Goal: Information Seeking & Learning: Learn about a topic

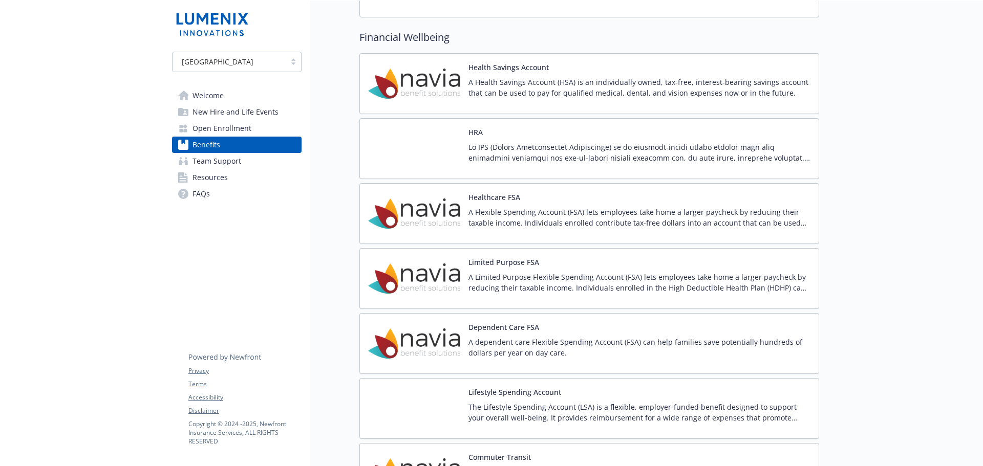
scroll to position [1587, 0]
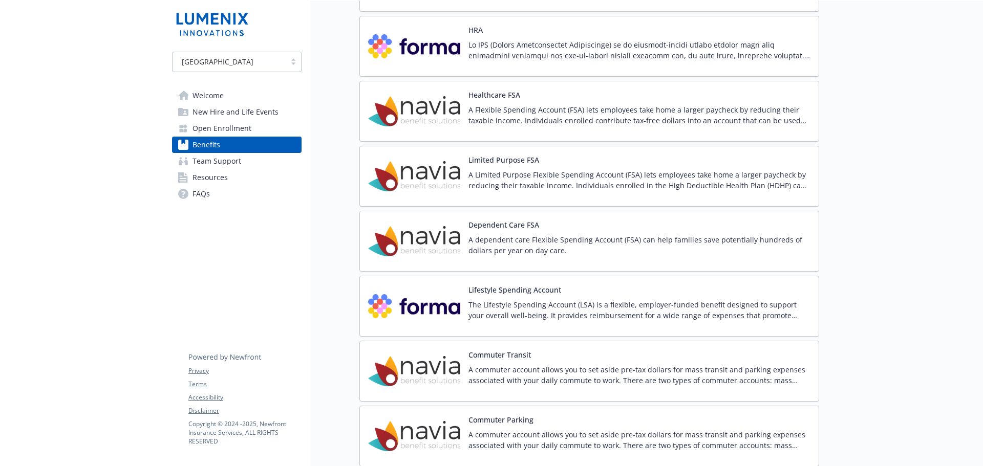
click at [487, 99] on button "Healthcare FSA" at bounding box center [495, 95] width 52 height 11
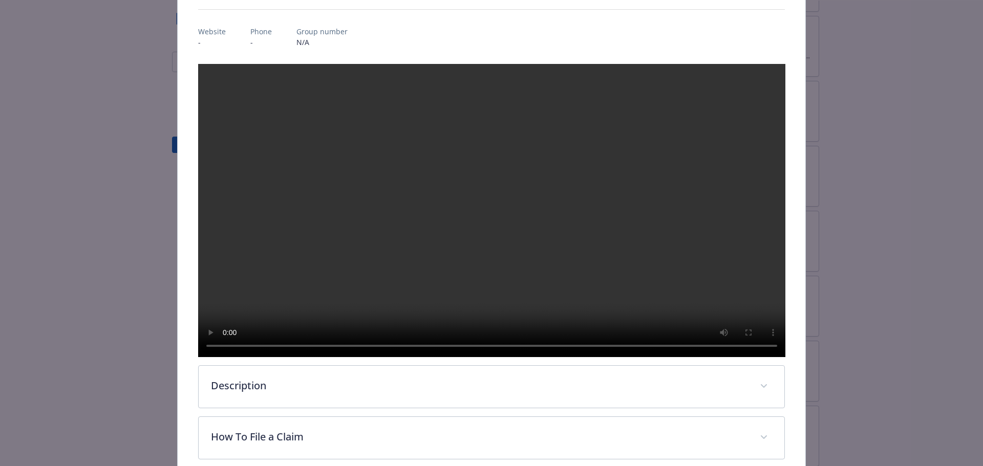
scroll to position [338, 0]
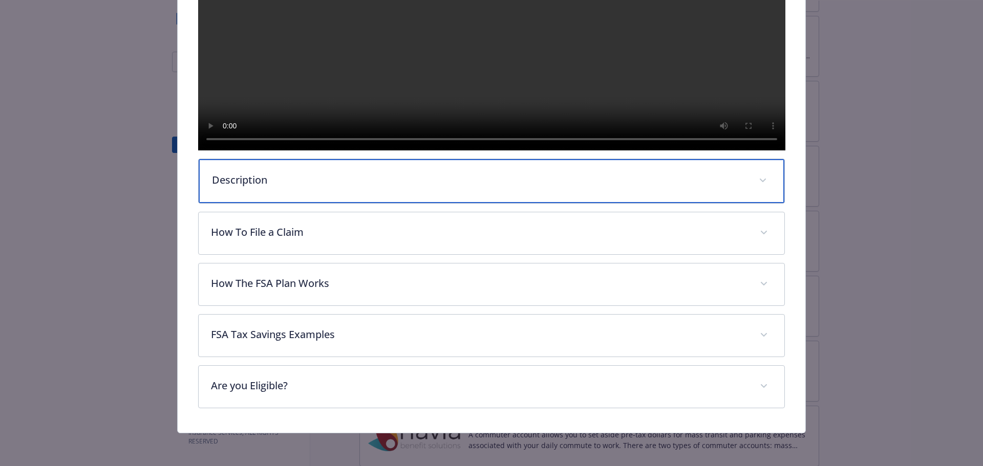
click at [760, 182] on icon "details for plan Financial Wellbeing - Healthcare FSA - Healthcare Flexible Spe…" at bounding box center [763, 181] width 6 height 4
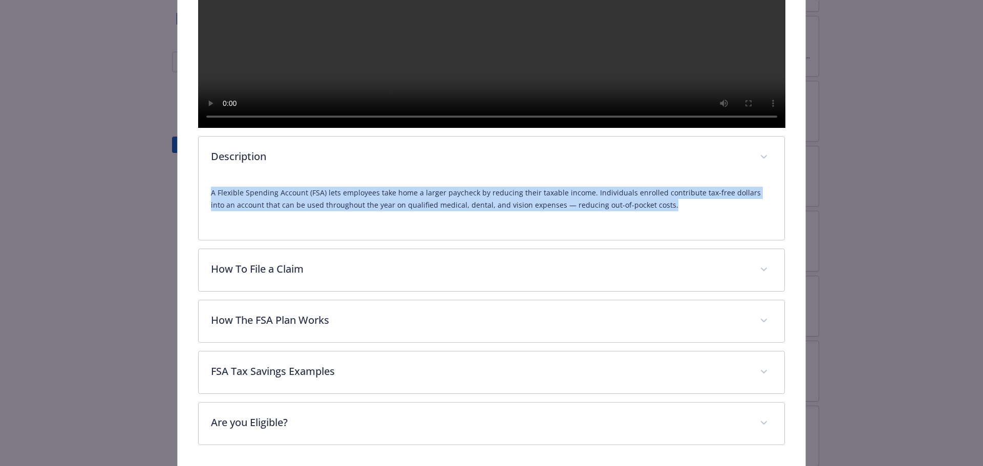
drag, startPoint x: 210, startPoint y: 227, endPoint x: 671, endPoint y: 245, distance: 460.7
click at [671, 211] on p "A Flexible Spending Account (FSA) lets employees take home a larger paycheck by…" at bounding box center [492, 199] width 562 height 25
copy p "A Flexible Spending Account (FSA) lets employees take home a larger paycheck by…"
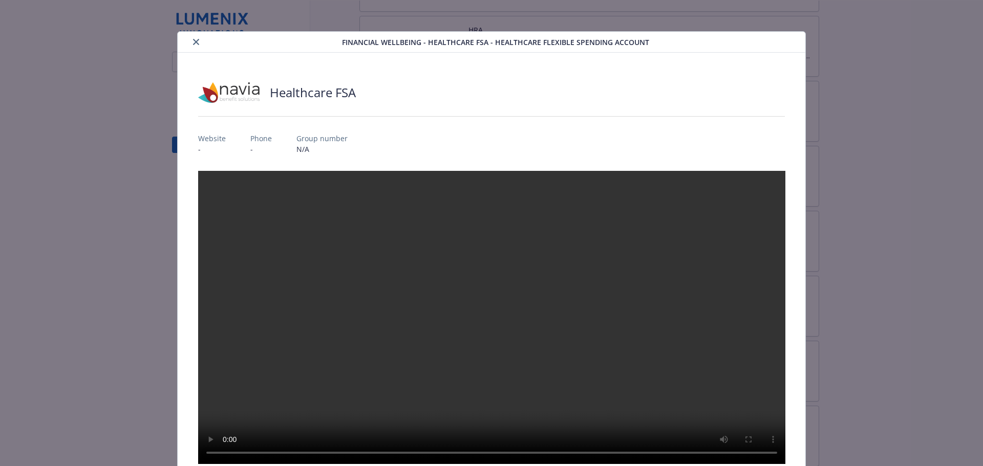
scroll to position [0, 0]
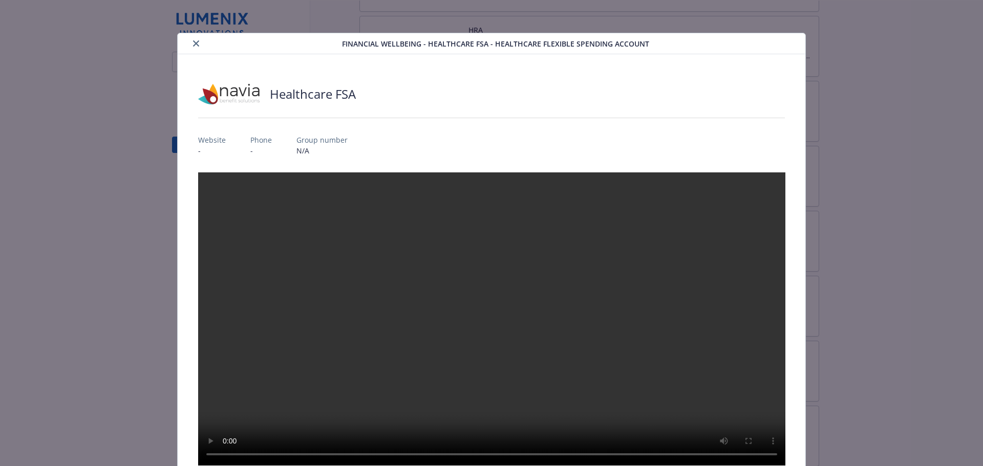
click at [195, 42] on icon "close" at bounding box center [196, 43] width 6 height 6
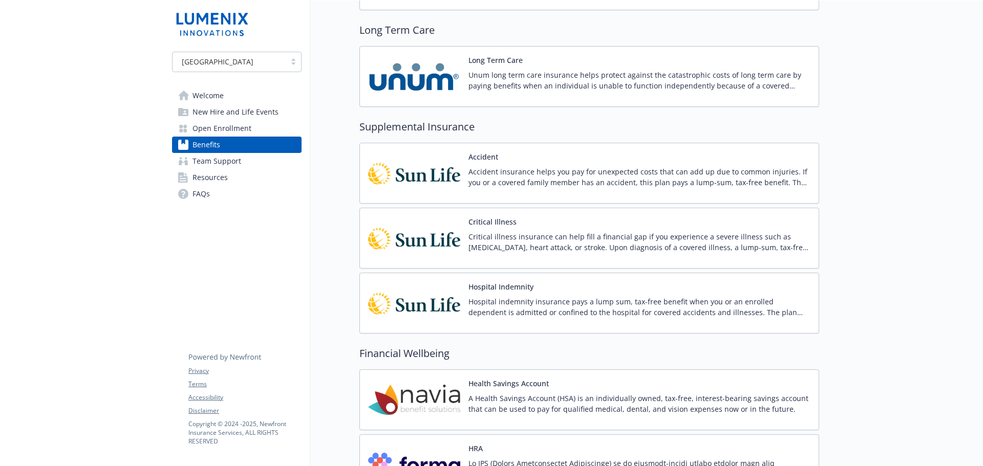
scroll to position [1331, 0]
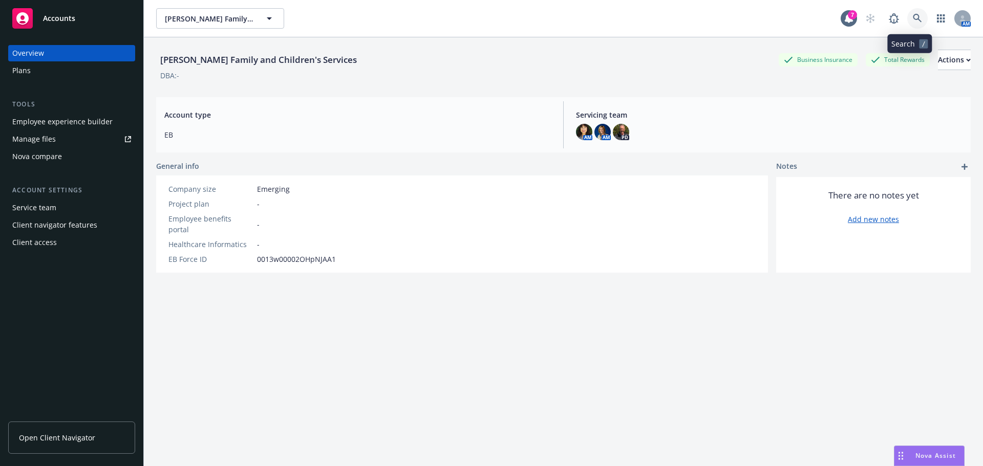
click at [908, 13] on link at bounding box center [917, 18] width 20 height 20
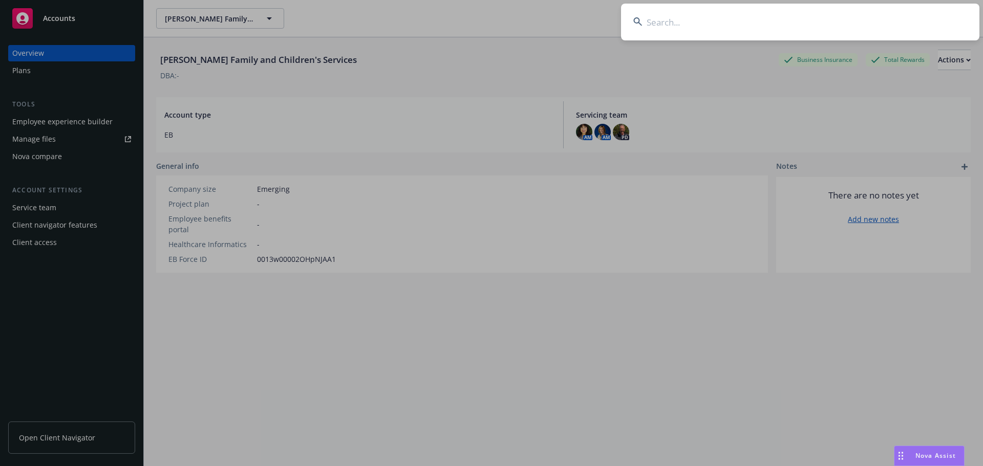
click at [655, 22] on input at bounding box center [800, 22] width 358 height 37
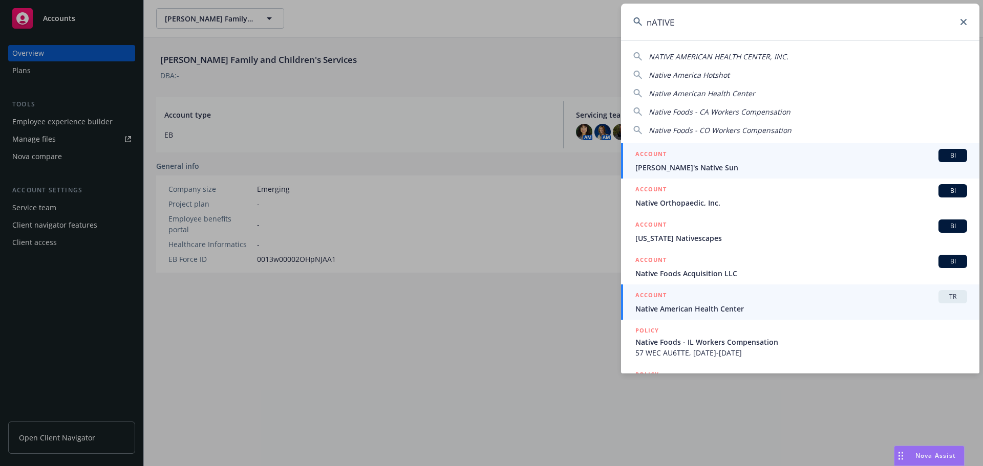
type input "nATIVE"
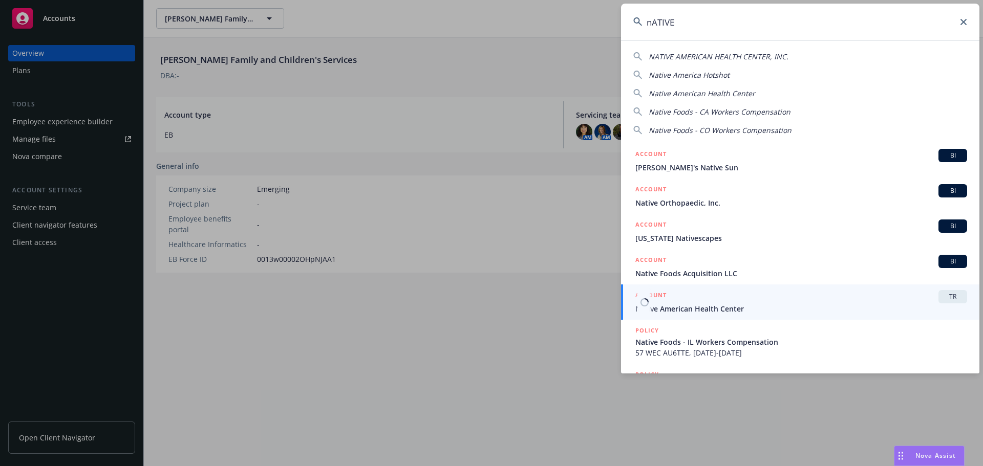
click at [676, 309] on span "Native American Health Center" at bounding box center [801, 309] width 332 height 11
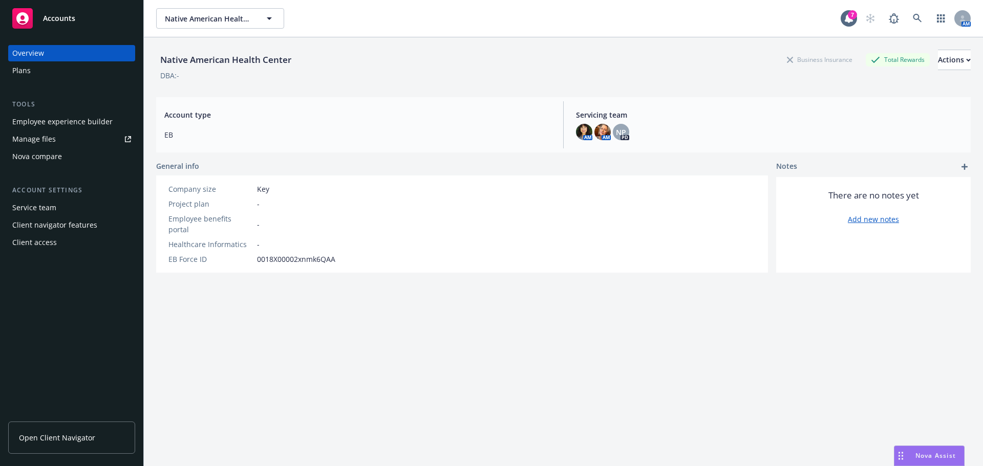
click at [73, 119] on div "Employee experience builder" at bounding box center [62, 122] width 100 height 16
click at [913, 17] on icon at bounding box center [917, 18] width 9 height 9
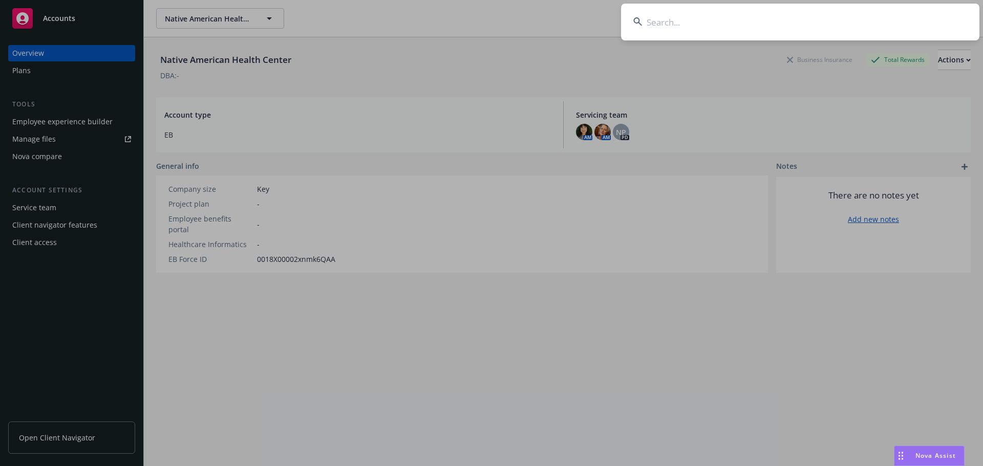
click at [687, 23] on input at bounding box center [800, 22] width 358 height 37
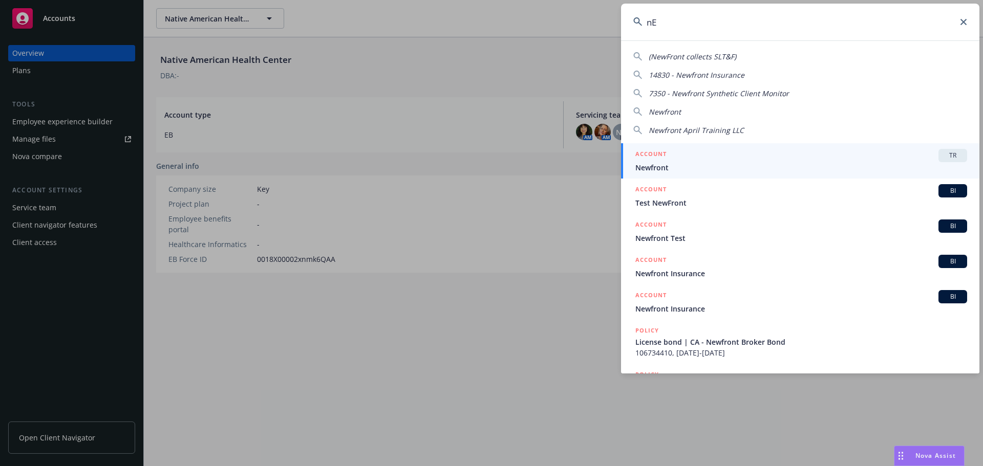
type input "n"
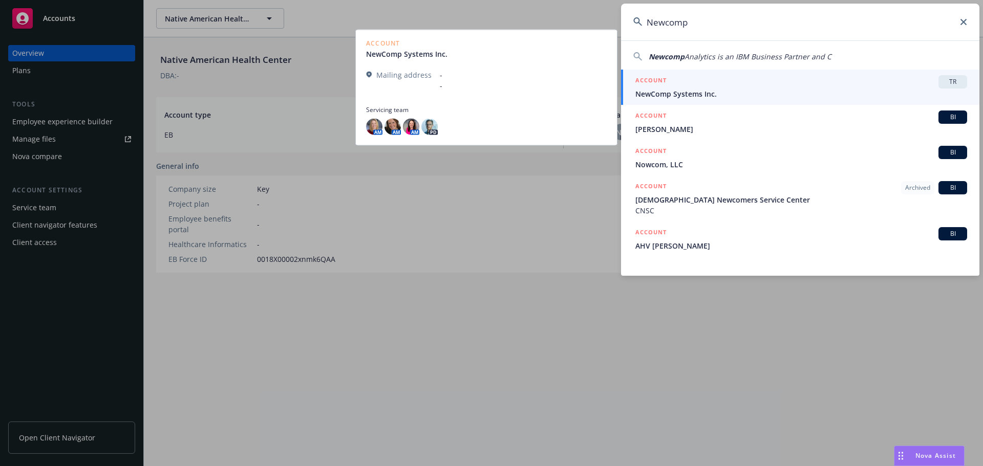
type input "Newcomp"
click at [707, 88] on div "ACCOUNT TR" at bounding box center [801, 81] width 332 height 13
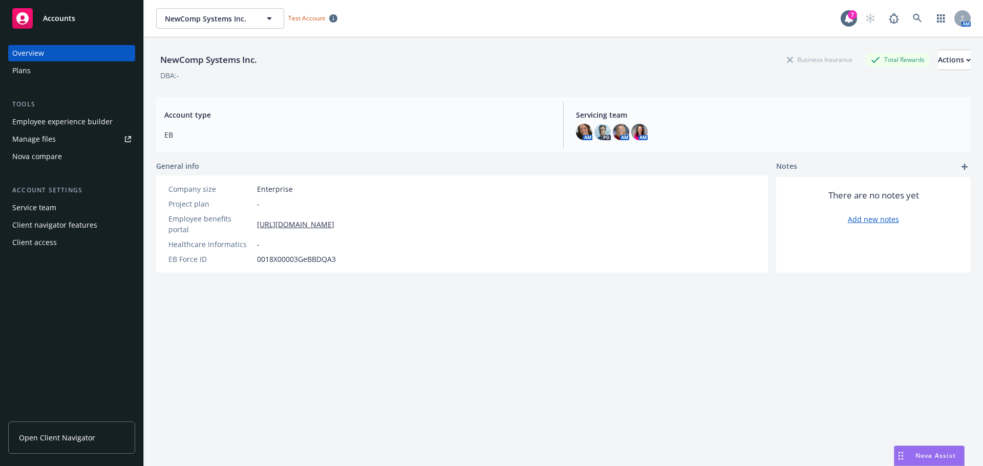
click at [43, 120] on div "Employee experience builder" at bounding box center [62, 122] width 100 height 16
click at [913, 17] on icon at bounding box center [917, 18] width 9 height 9
click at [59, 122] on div "Employee experience builder" at bounding box center [62, 122] width 100 height 16
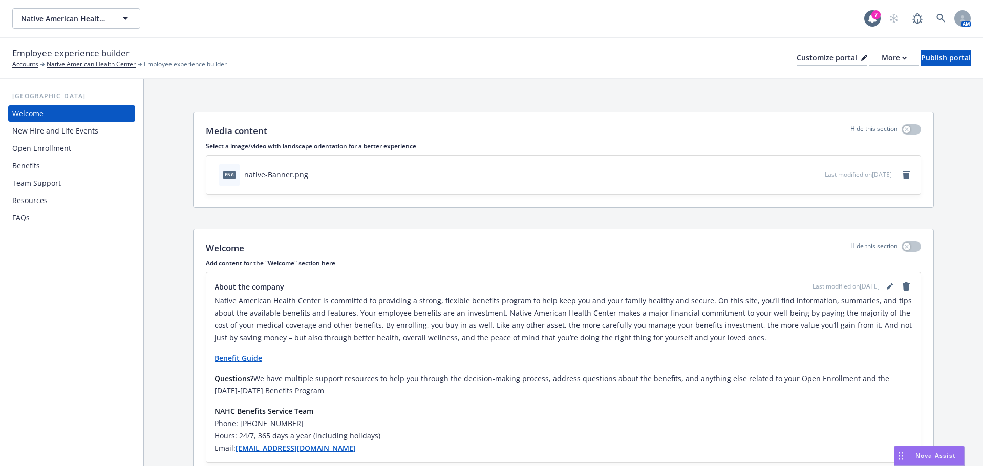
click at [30, 165] on div "Benefits" at bounding box center [26, 166] width 28 height 16
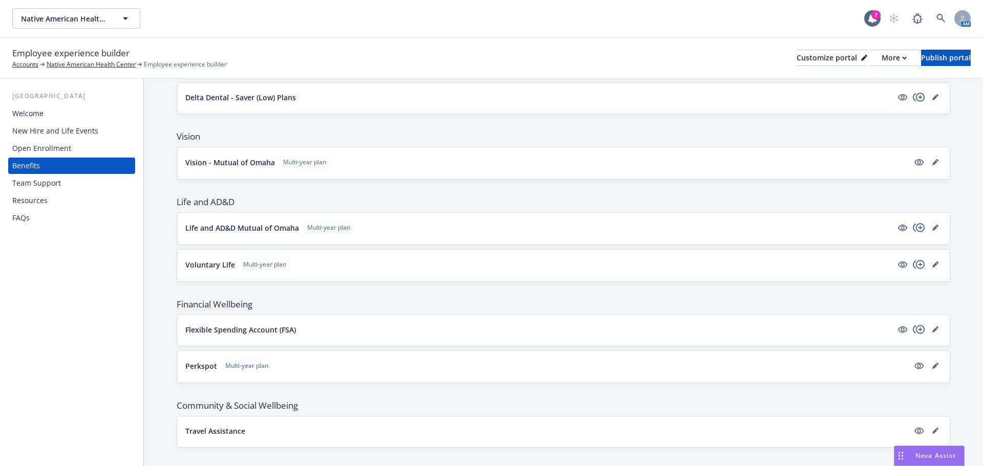
scroll to position [270, 0]
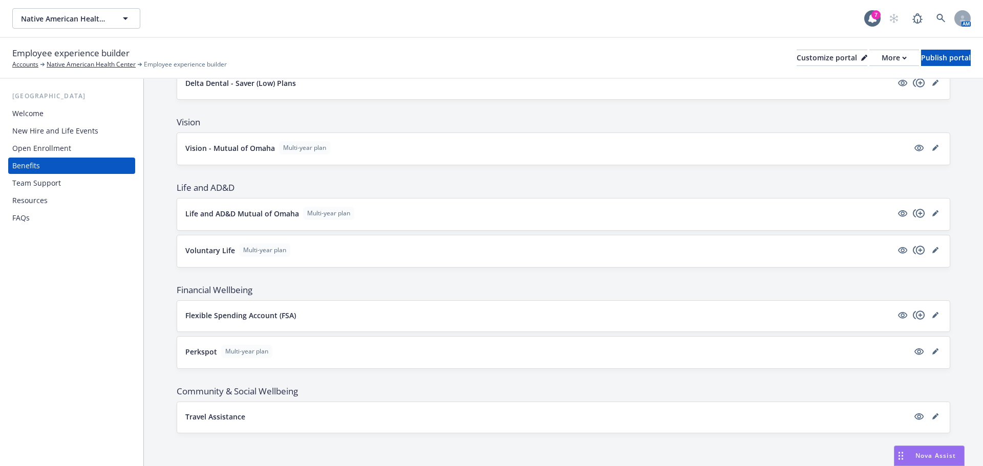
click at [218, 317] on p "Flexible Spending Account (FSA)" at bounding box center [240, 315] width 111 height 11
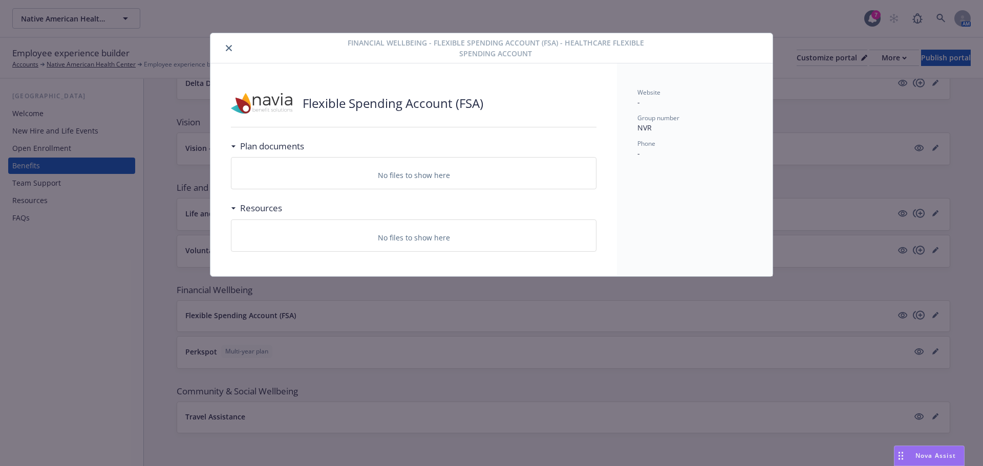
click at [230, 47] on icon "close" at bounding box center [229, 48] width 6 height 6
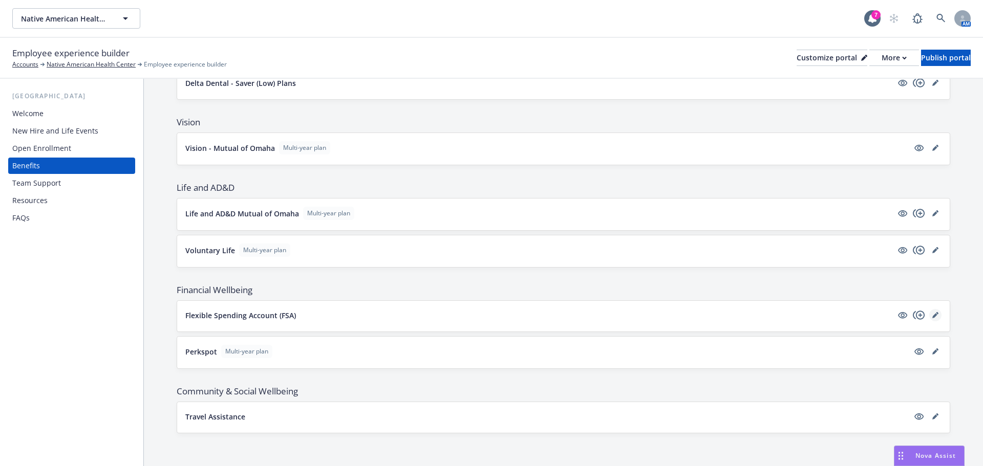
click at [932, 315] on icon "editPencil" at bounding box center [934, 315] width 5 height 5
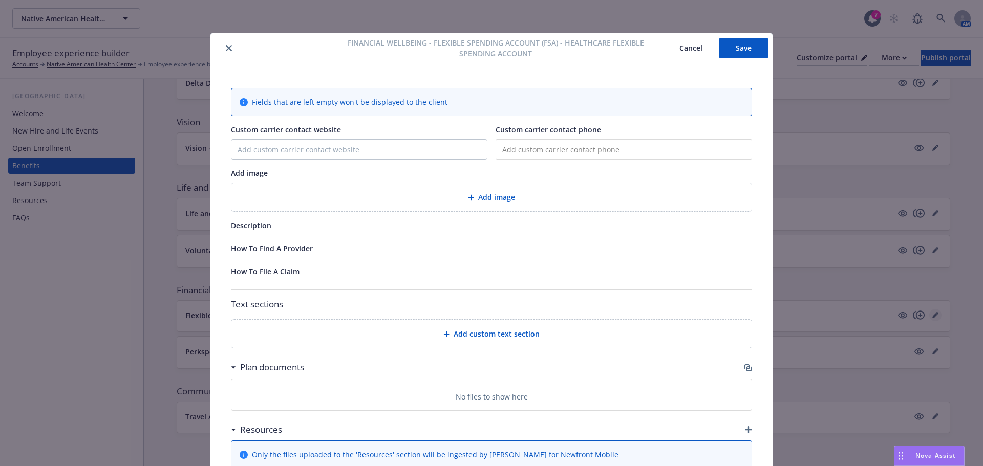
scroll to position [31, 0]
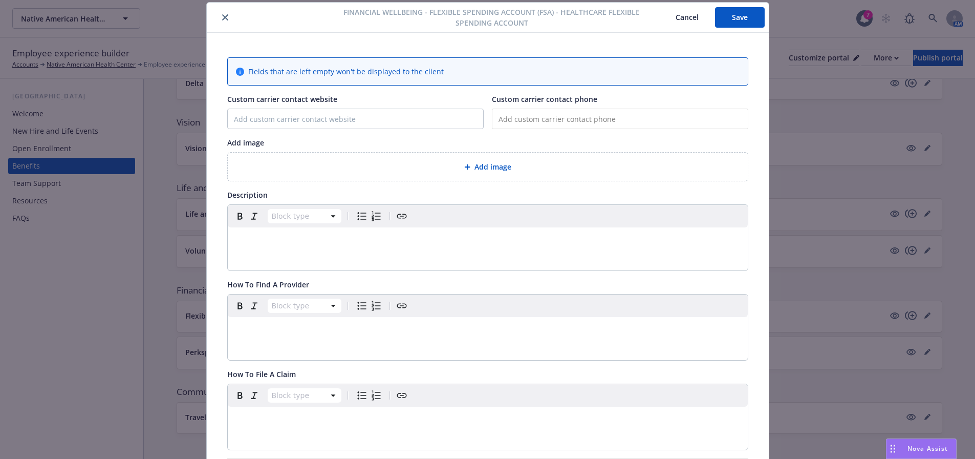
click at [235, 243] on p "editable markdown" at bounding box center [488, 240] width 508 height 12
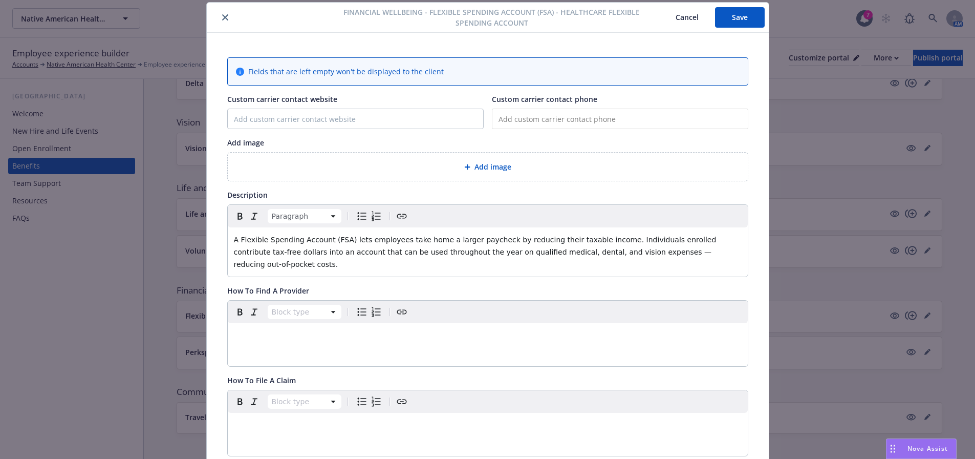
click at [742, 23] on button "Save" at bounding box center [740, 17] width 50 height 20
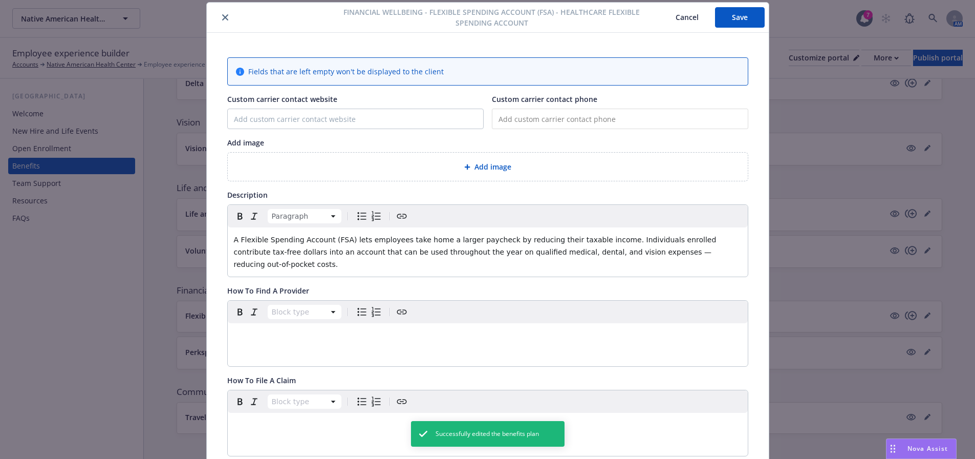
drag, startPoint x: 736, startPoint y: 17, endPoint x: 659, endPoint y: 14, distance: 77.4
click at [736, 14] on button "Save" at bounding box center [740, 17] width 50 height 20
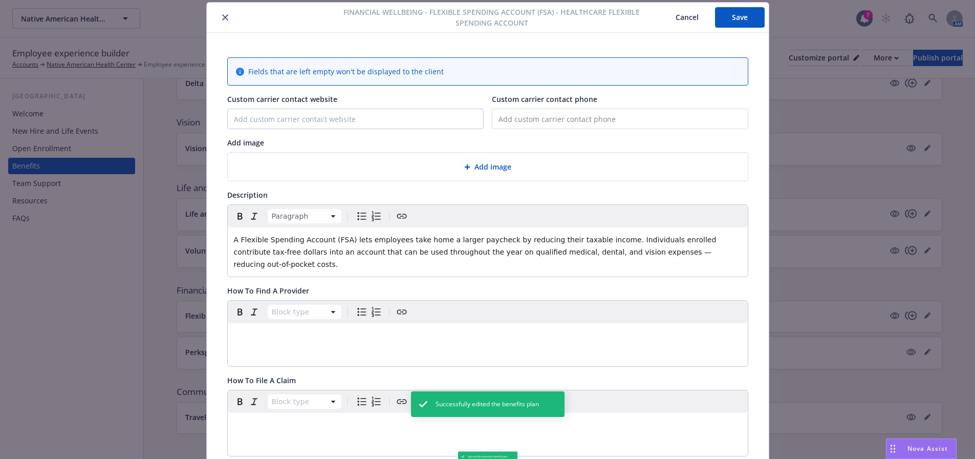
click at [217, 28] on div "Financial Wellbeing - Flexible Spending Account (FSA) - Healthcare Flexible Spe…" at bounding box center [488, 18] width 562 height 30
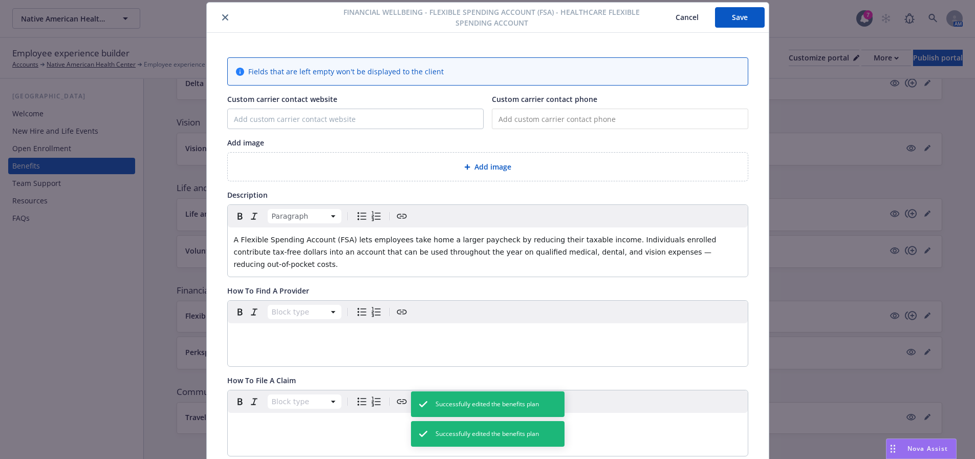
click at [220, 21] on button "close" at bounding box center [225, 17] width 12 height 12
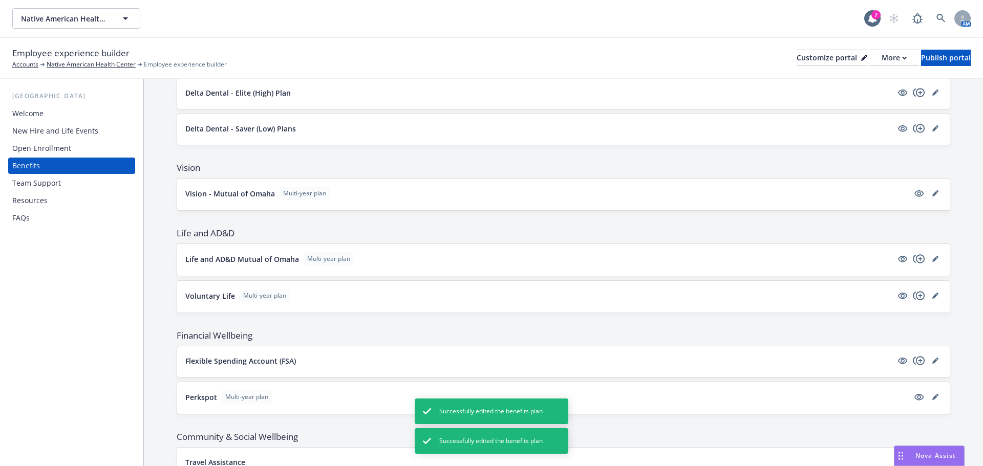
scroll to position [117, 0]
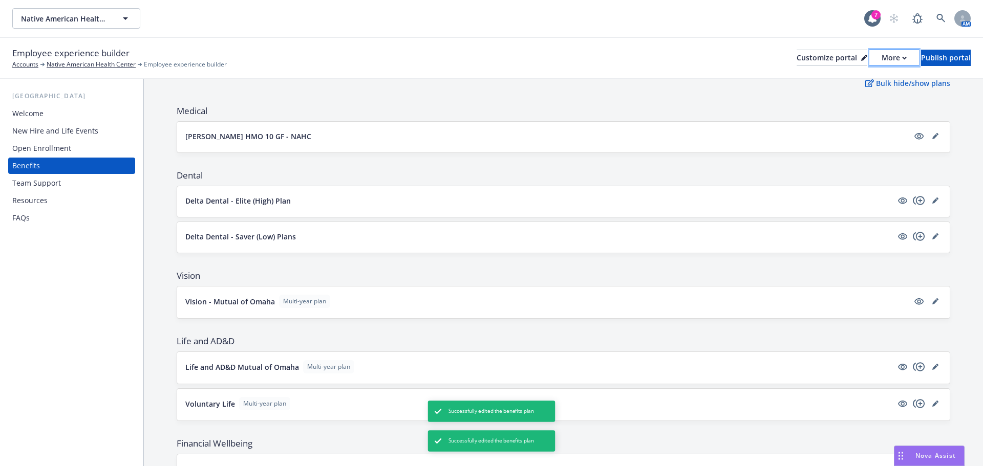
click at [882, 55] on div "More" at bounding box center [894, 57] width 25 height 15
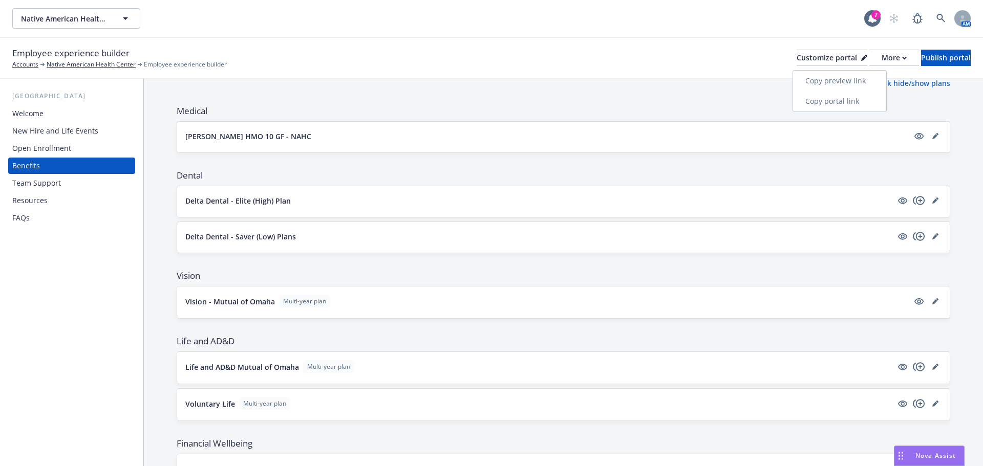
click at [841, 87] on link "Copy preview link" at bounding box center [839, 81] width 93 height 20
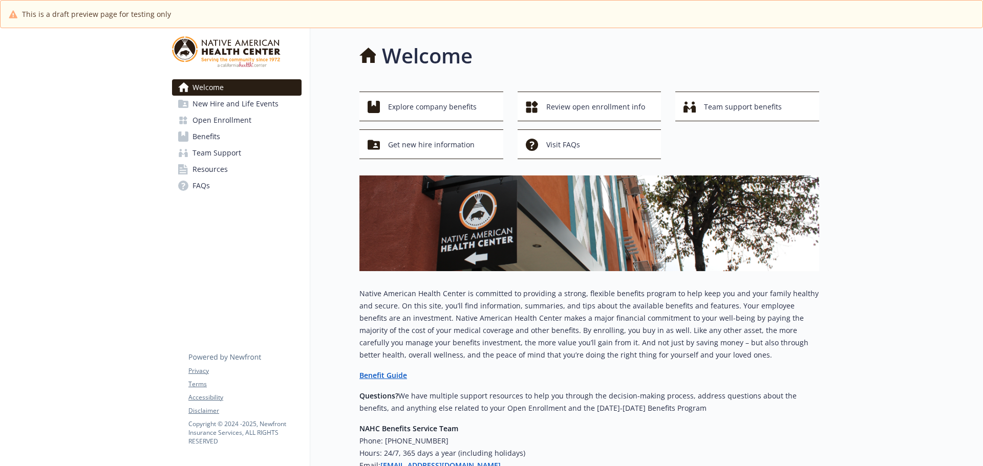
click at [216, 138] on span "Benefits" at bounding box center [207, 137] width 28 height 16
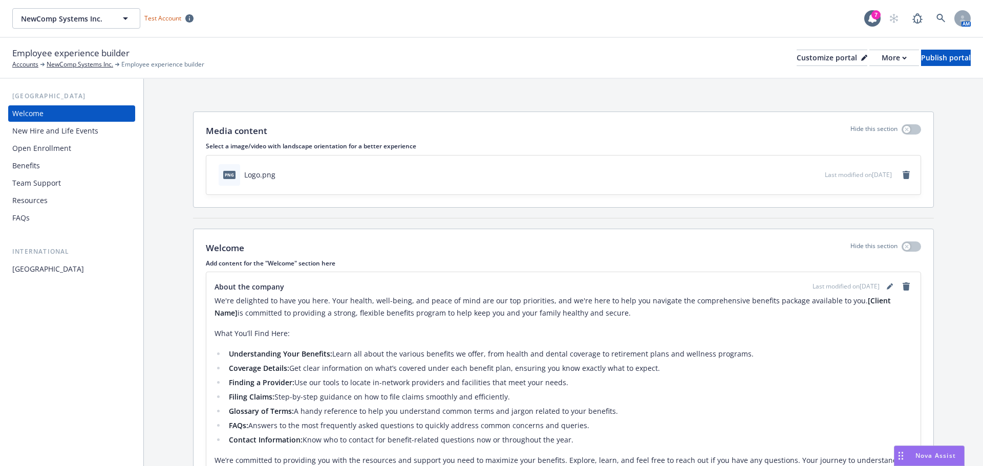
click at [24, 166] on div "Benefits" at bounding box center [26, 166] width 28 height 16
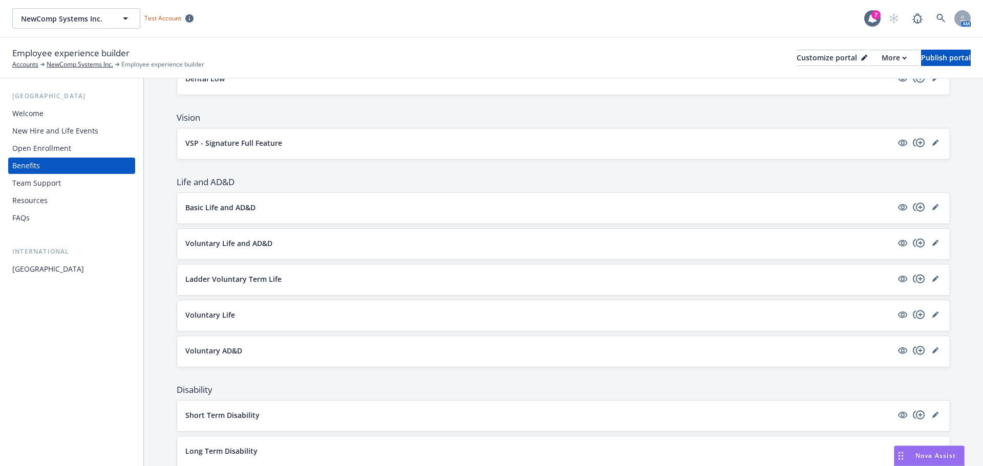
scroll to position [563, 0]
click at [201, 205] on p "Basic Life and AD&D" at bounding box center [220, 206] width 70 height 11
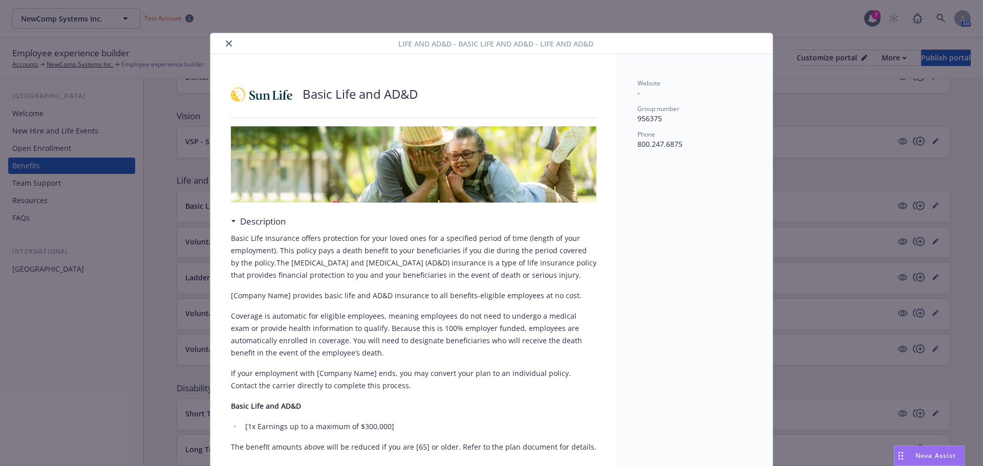
scroll to position [31, 0]
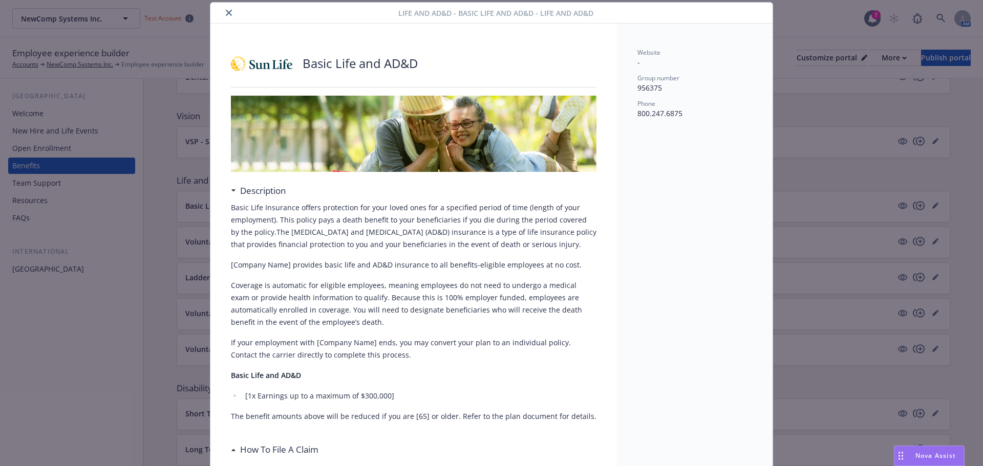
click at [226, 14] on icon "close" at bounding box center [229, 13] width 6 height 6
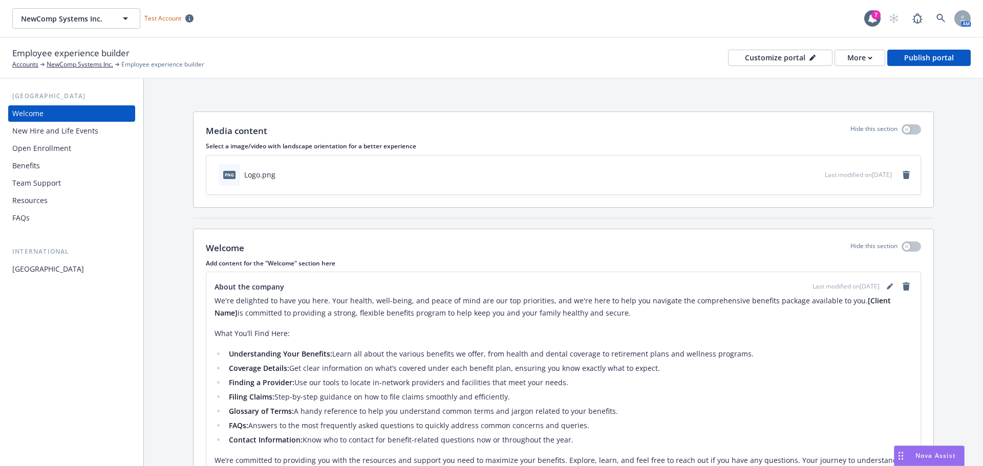
click at [30, 168] on div "Benefits" at bounding box center [26, 166] width 28 height 16
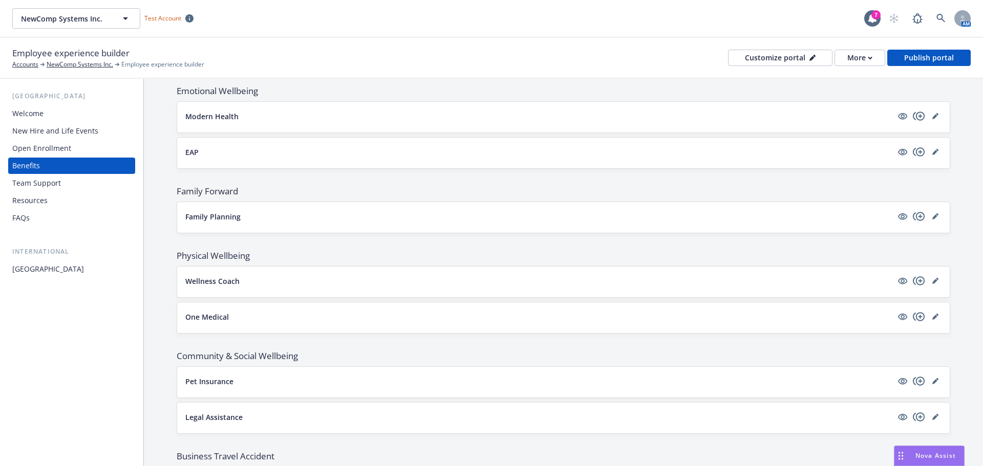
scroll to position [1686, 0]
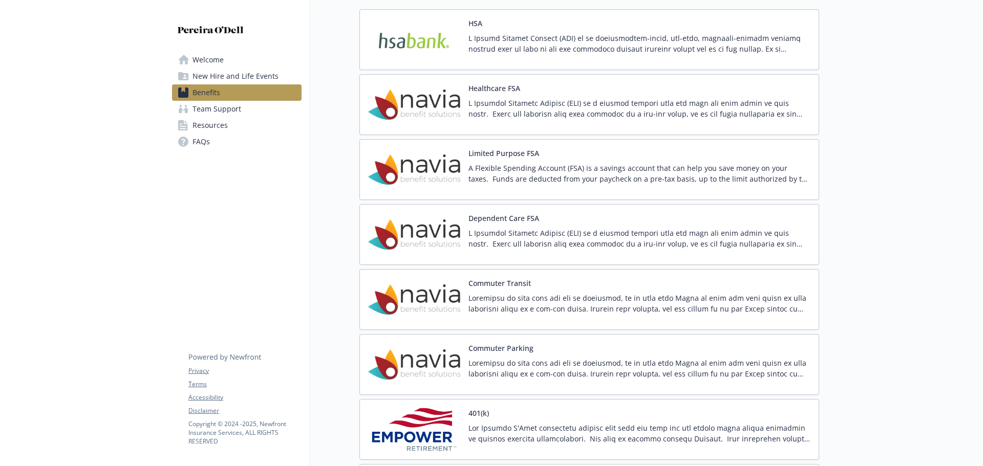
scroll to position [666, 0]
